Goal: Information Seeking & Learning: Learn about a topic

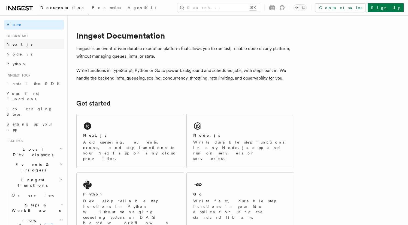
click at [26, 46] on link "Next.js" at bounding box center [34, 44] width 60 height 10
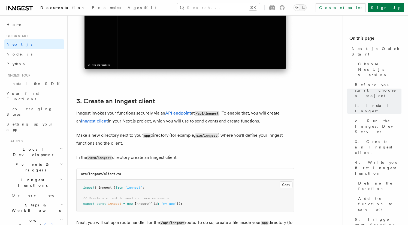
scroll to position [595, 0]
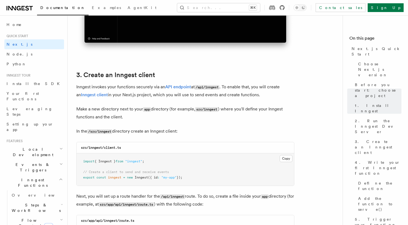
click at [285, 7] on icon at bounding box center [282, 7] width 5 height 5
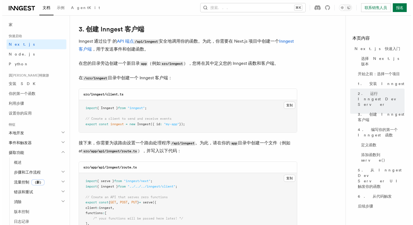
scroll to position [0, 0]
